Goal: Find specific page/section: Find specific page/section

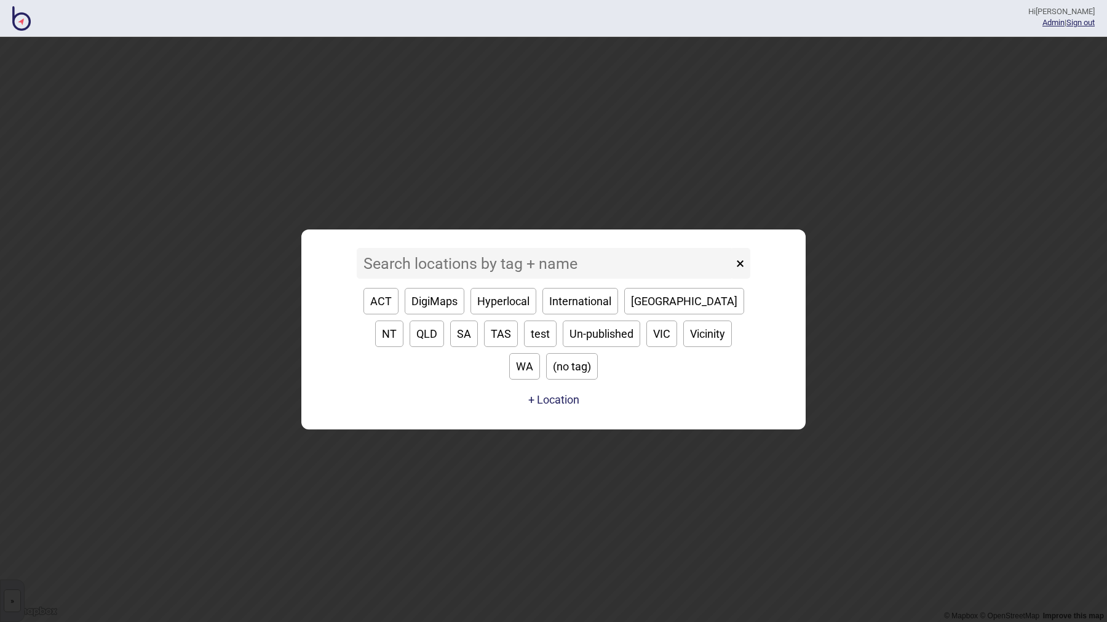
click at [404, 279] on input at bounding box center [545, 263] width 376 height 31
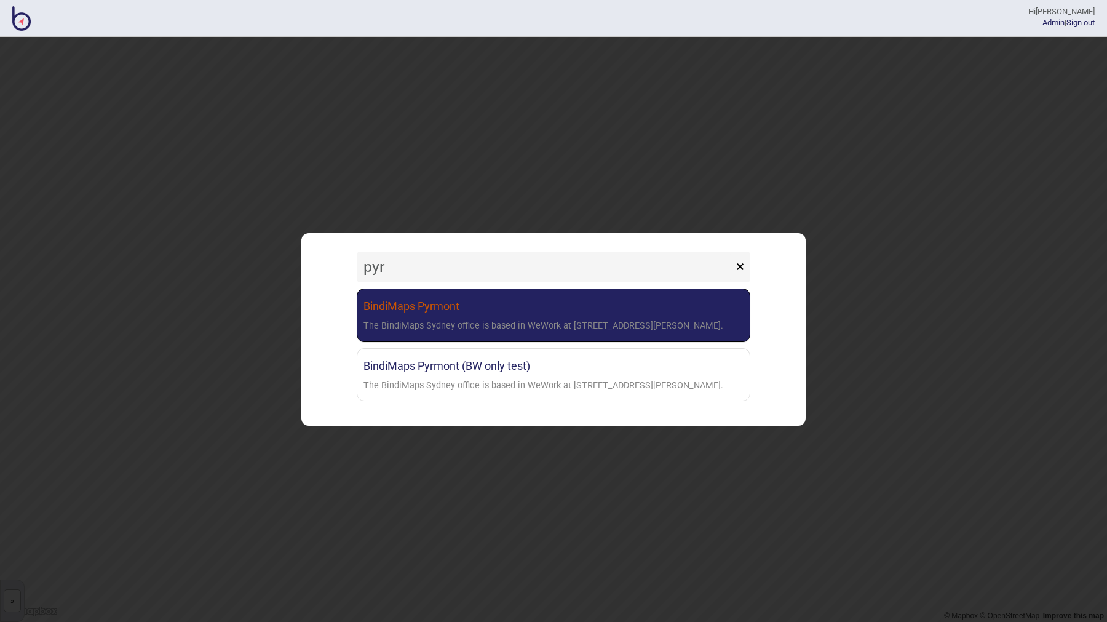
type input "pyr"
click at [467, 305] on link "BindiMaps Pyrmont The BindiMaps Sydney office is based in WeWork at [STREET_ADD…" at bounding box center [553, 314] width 393 height 53
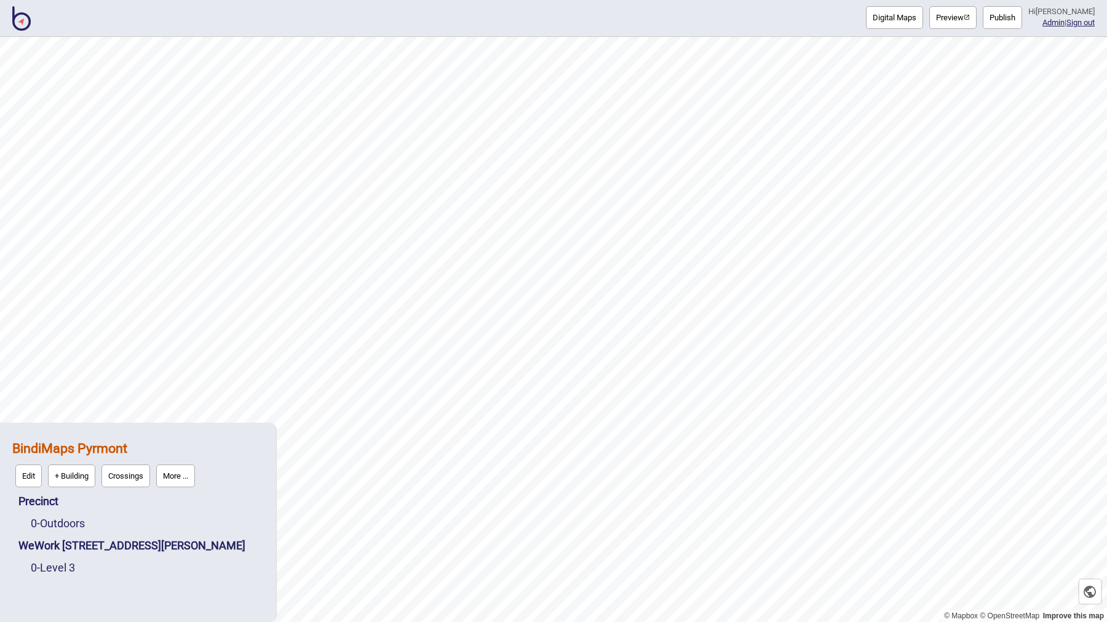
click at [168, 483] on button "More ..." at bounding box center [175, 475] width 39 height 23
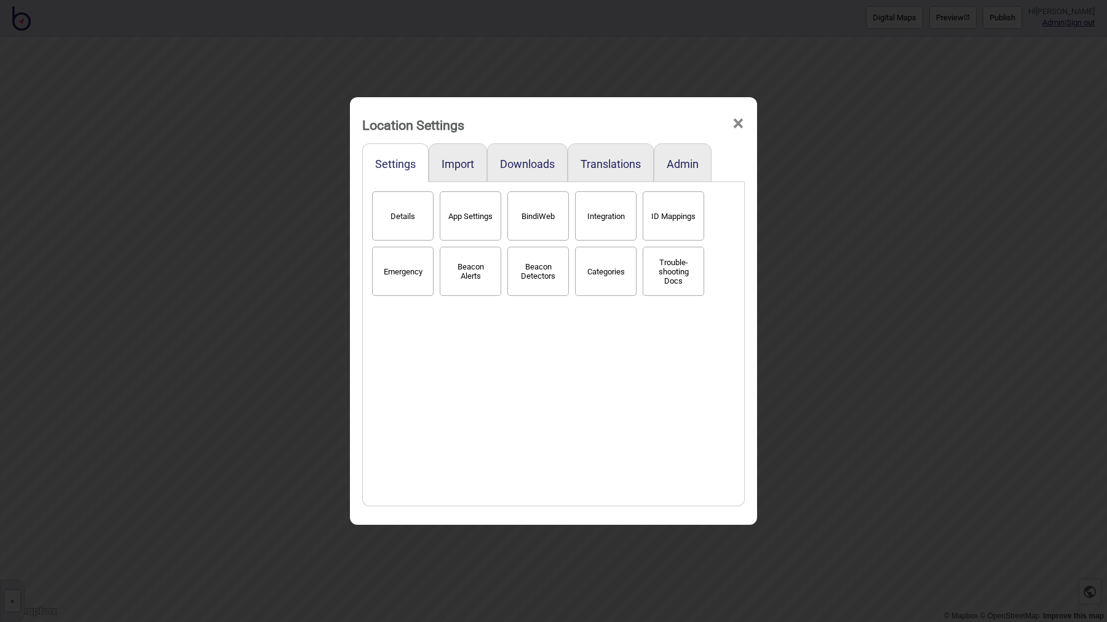
click at [533, 200] on button "BindiWeb" at bounding box center [537, 215] width 61 height 49
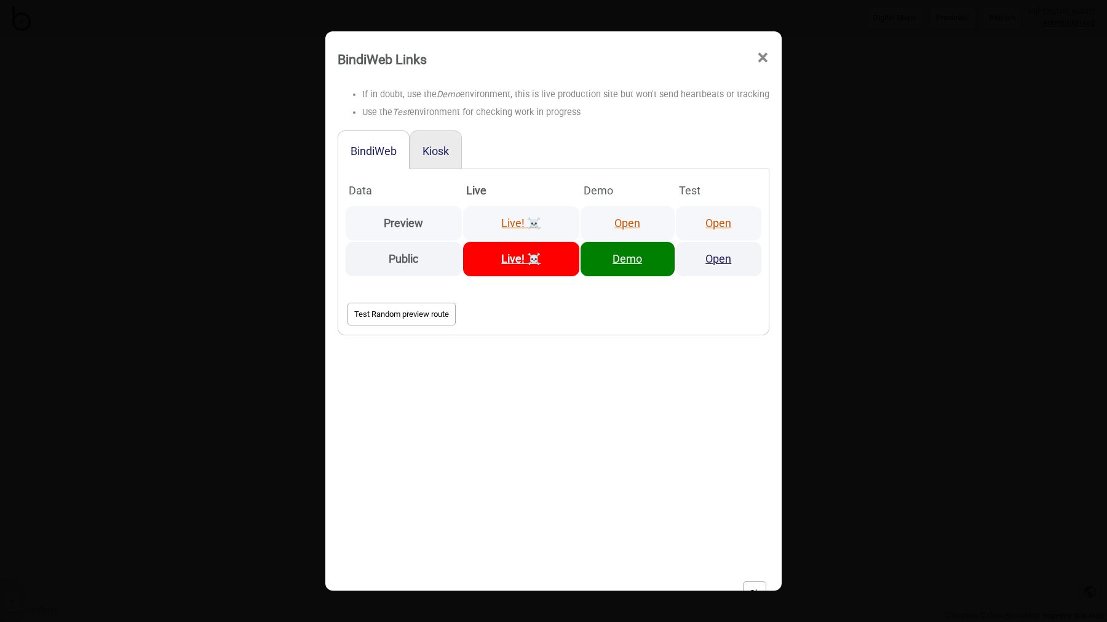
click at [709, 223] on link "Open" at bounding box center [718, 222] width 26 height 13
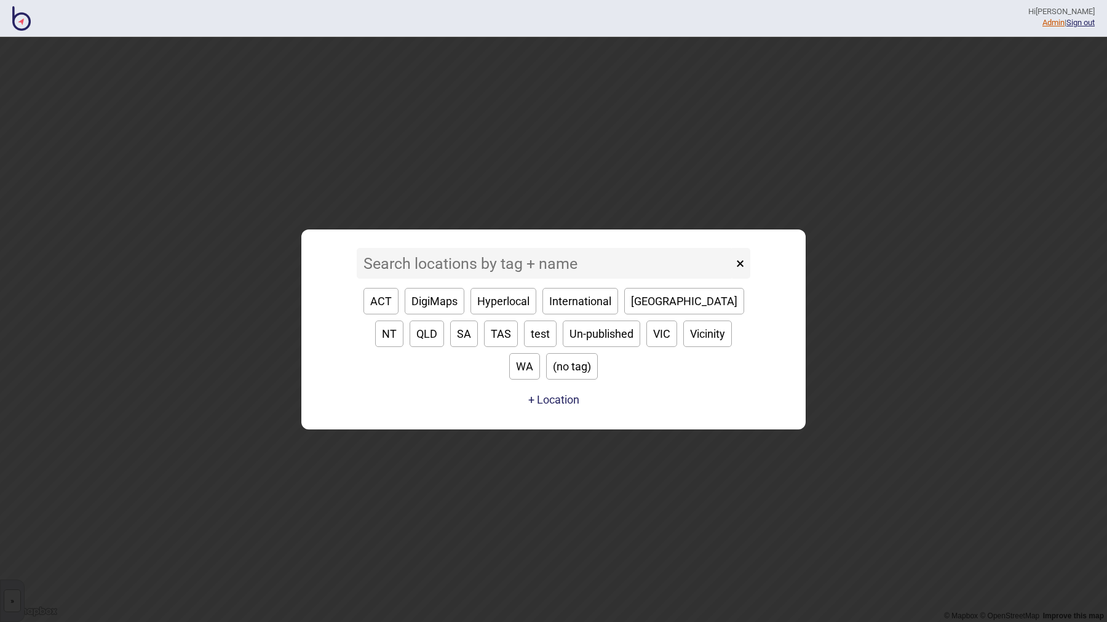
click at [1046, 25] on link "Admin" at bounding box center [1053, 22] width 22 height 9
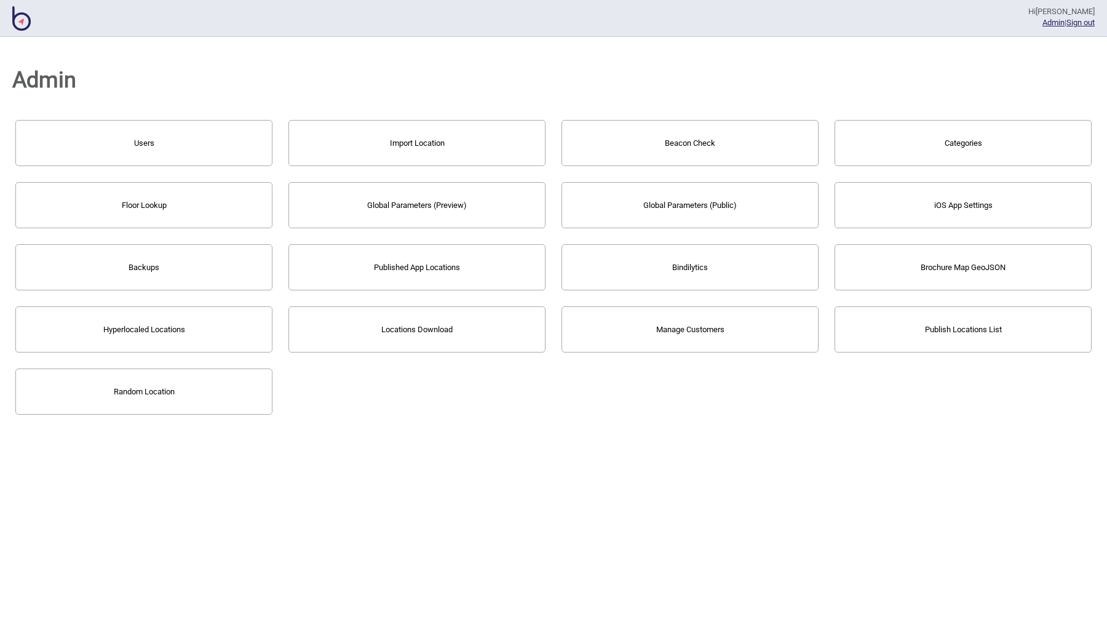
click at [1026, 147] on button "Categories" at bounding box center [962, 143] width 257 height 46
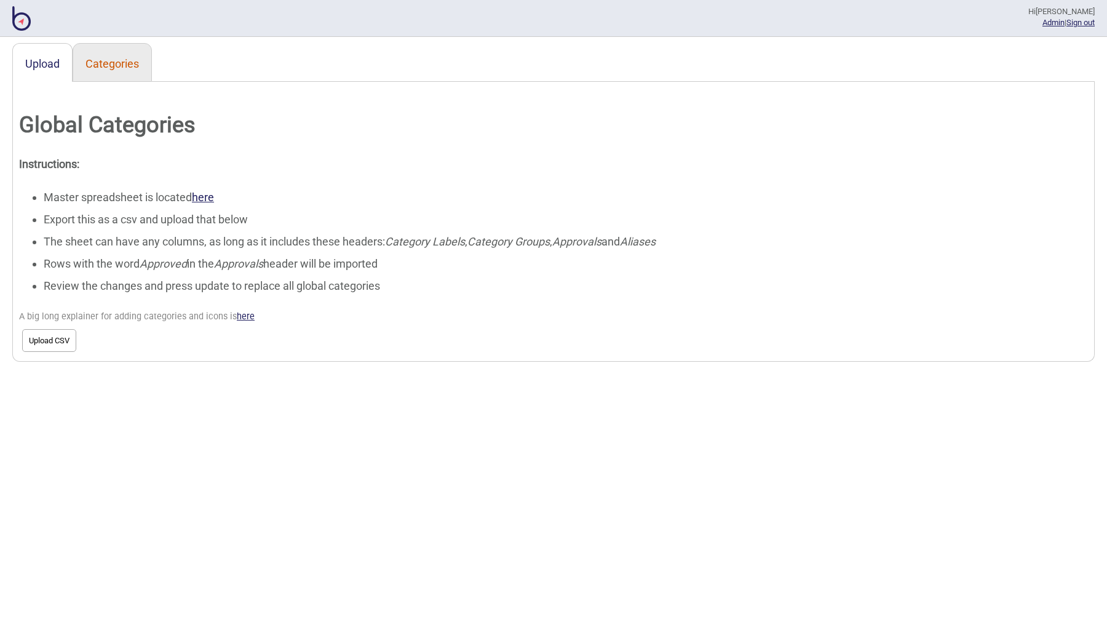
click at [113, 65] on button "Categories" at bounding box center [111, 63] width 53 height 13
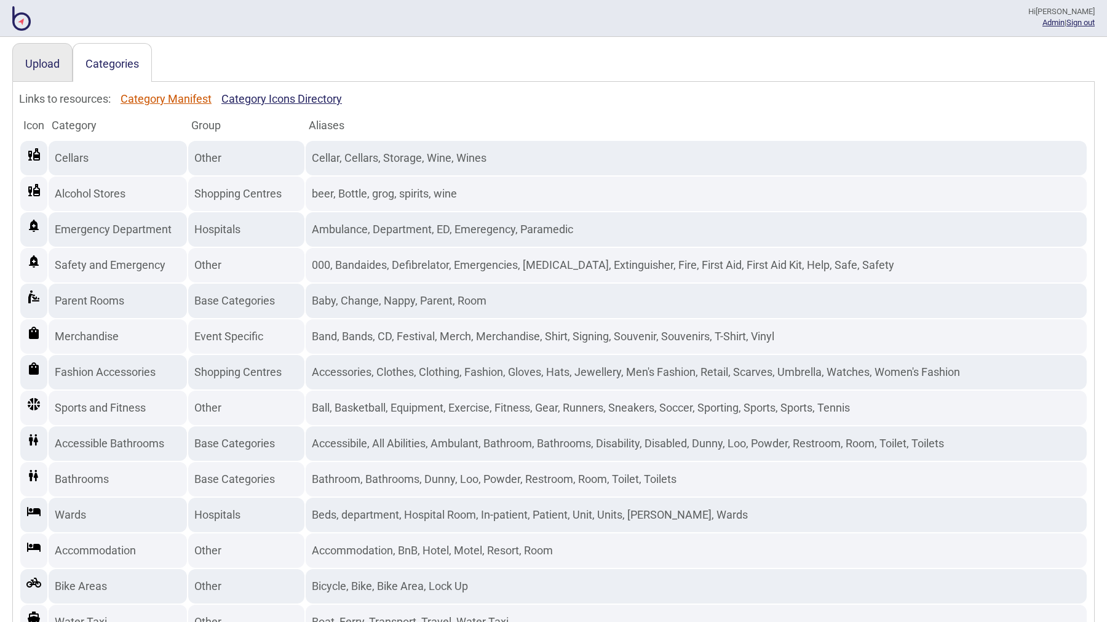
click at [165, 98] on link "Category Manifest" at bounding box center [166, 99] width 91 height 22
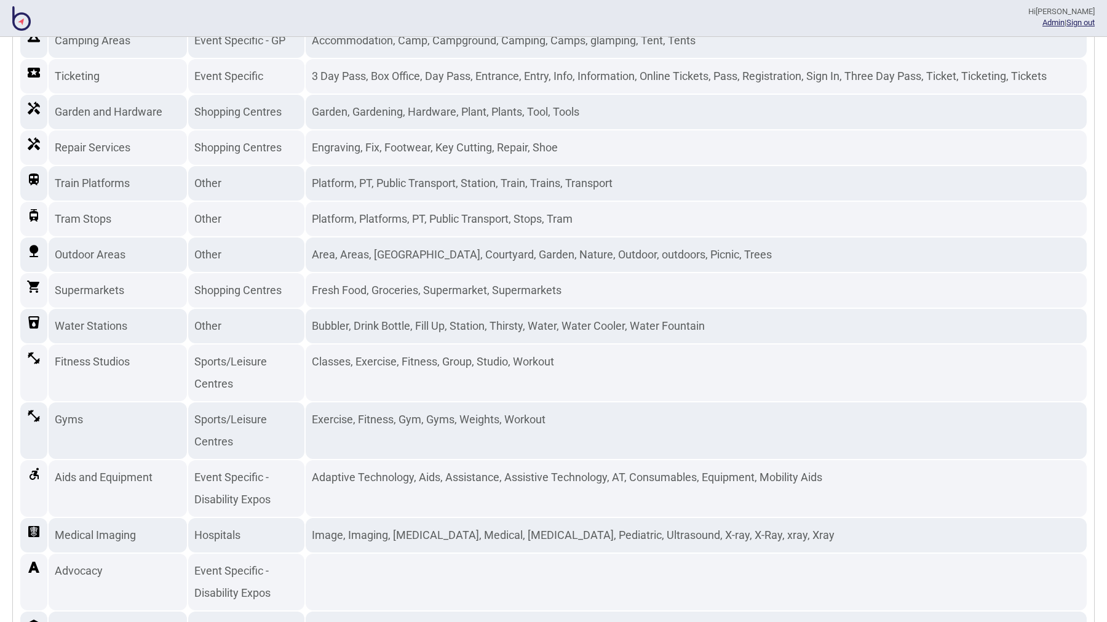
scroll to position [5557, 0]
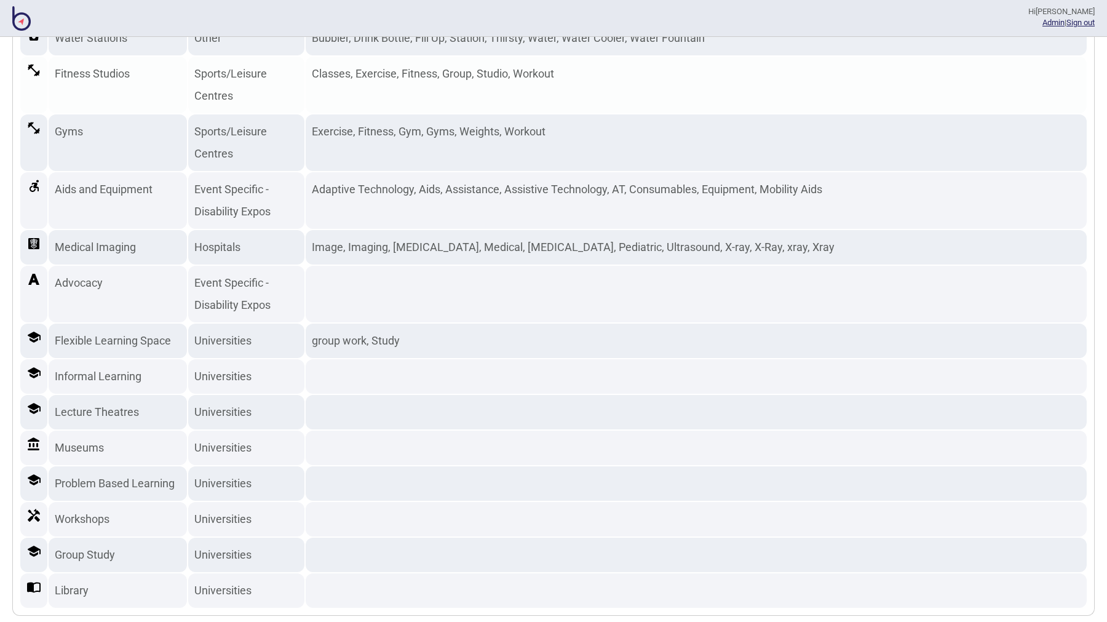
click at [689, 87] on td "Classes, Exercise, Fitness, Group, Studio, Workout" at bounding box center [696, 85] width 781 height 57
